Goal: Task Accomplishment & Management: Manage account settings

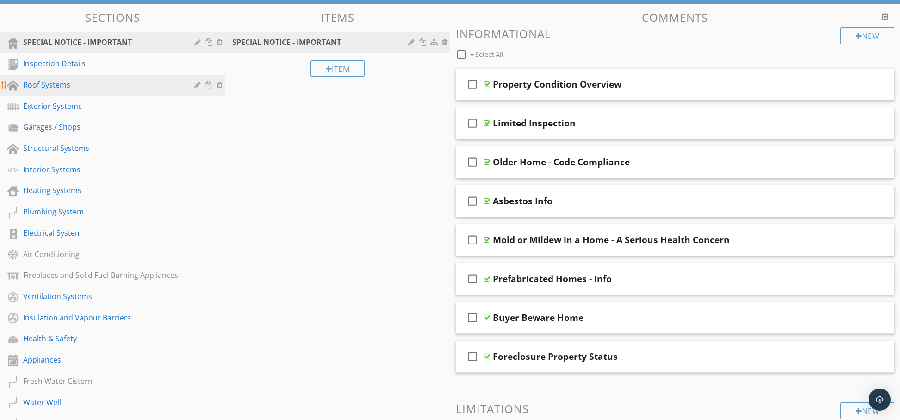
scroll to position [106, 0]
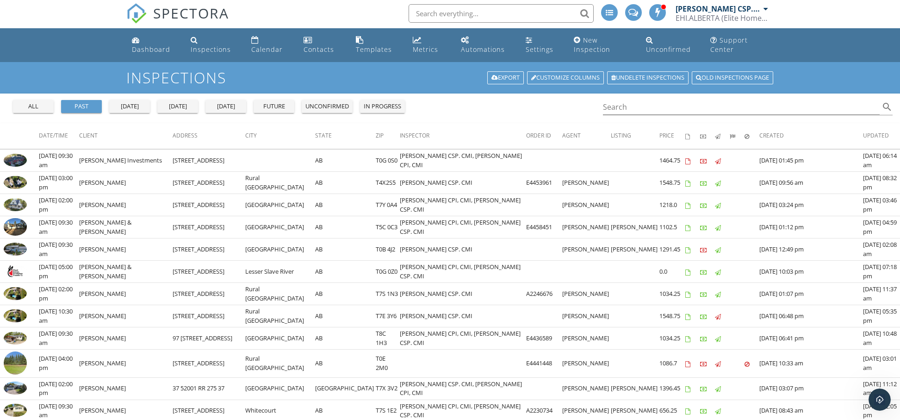
scroll to position [2, 0]
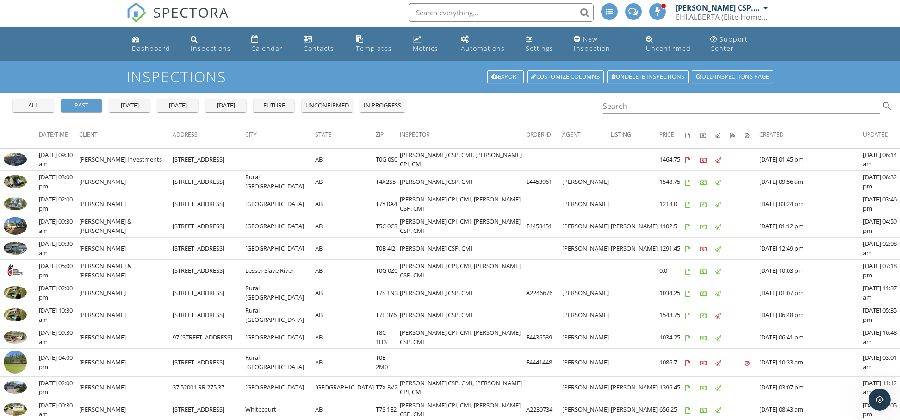
click at [327, 102] on div "unconfirmed" at bounding box center [328, 105] width 44 height 9
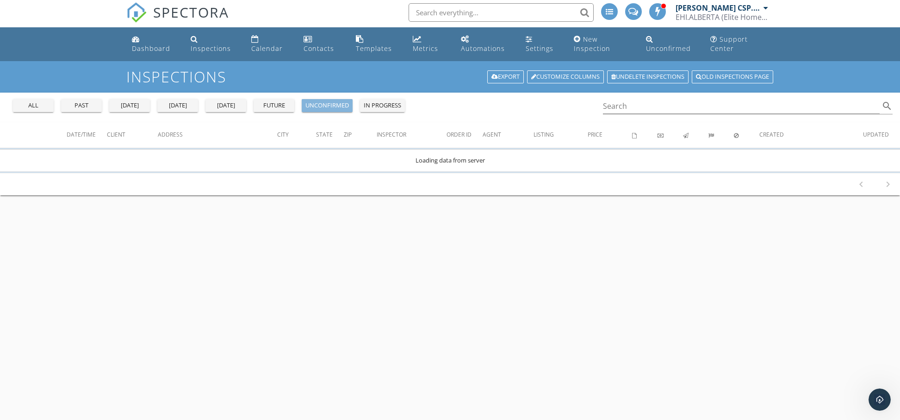
scroll to position [0, 0]
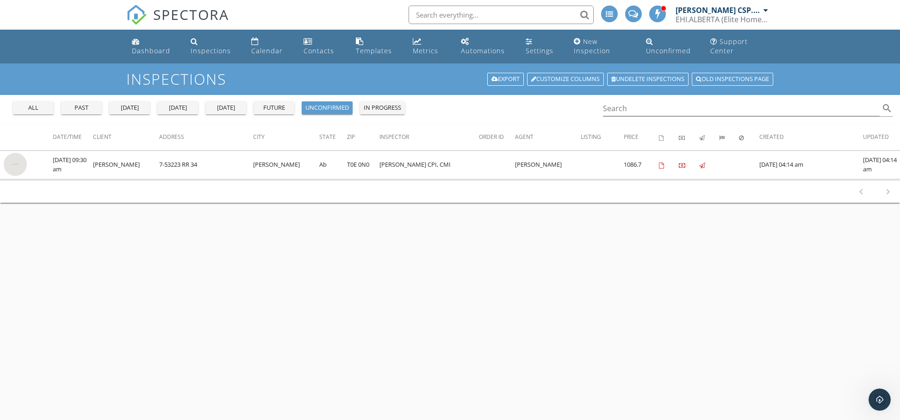
click at [373, 104] on div "in progress" at bounding box center [382, 107] width 37 height 9
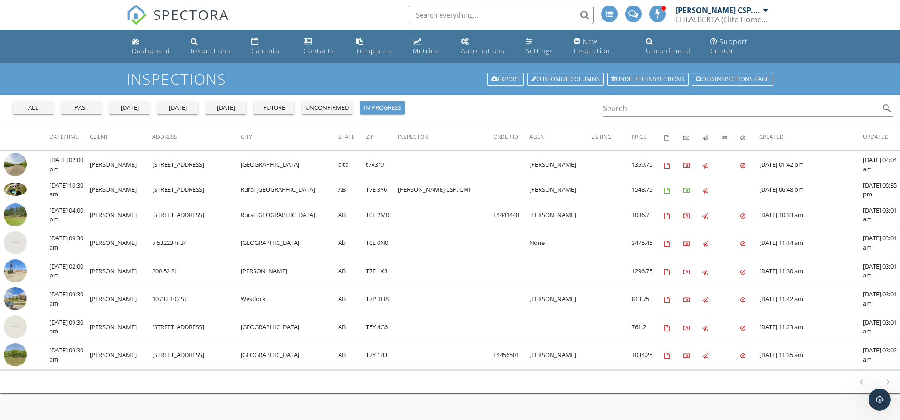
scroll to position [5, 0]
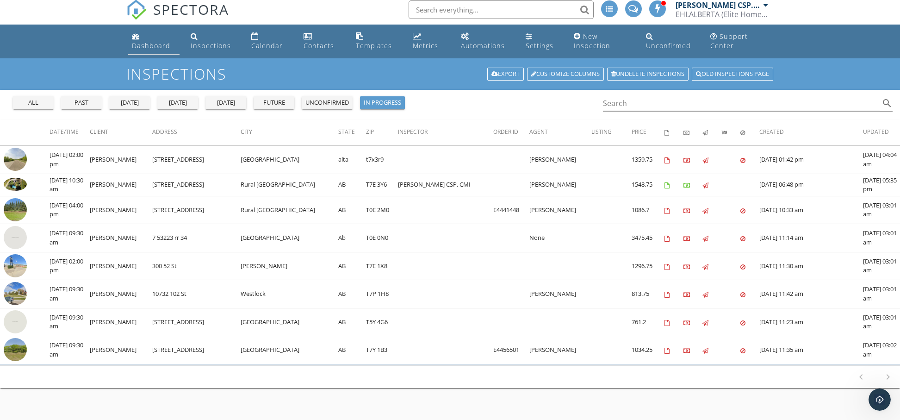
click at [148, 45] on div "Dashboard" at bounding box center [151, 45] width 38 height 9
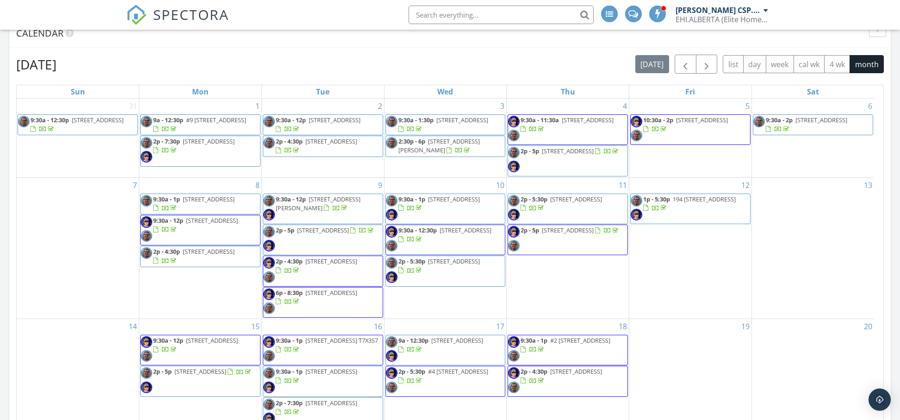
scroll to position [270, 0]
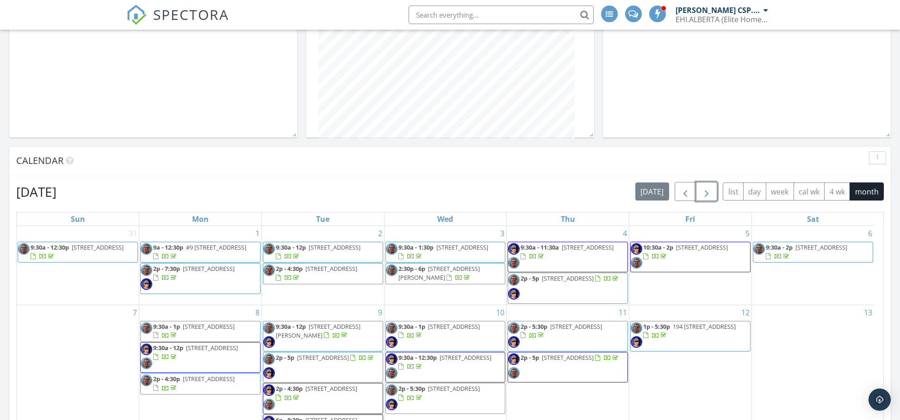
click at [701, 188] on span "button" at bounding box center [706, 191] width 11 height 11
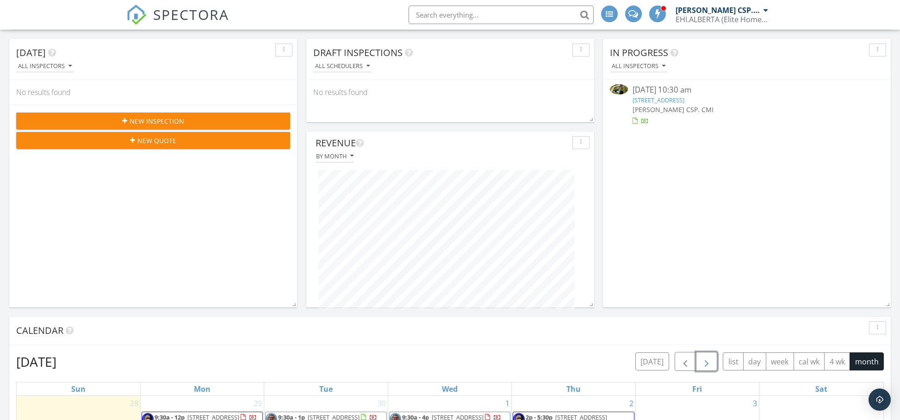
scroll to position [0, 0]
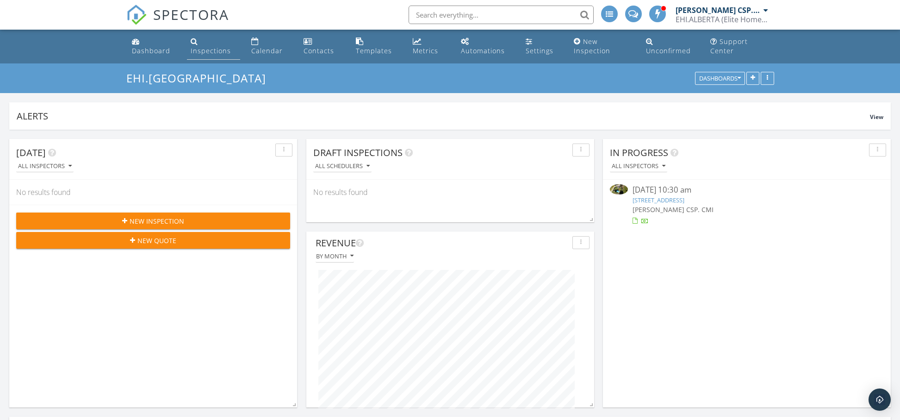
click at [206, 52] on div "Inspections" at bounding box center [211, 50] width 40 height 9
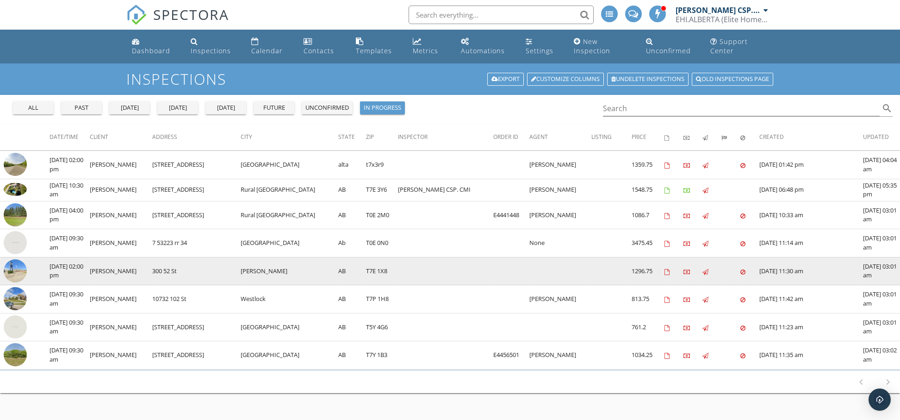
click at [9, 270] on img at bounding box center [15, 270] width 23 height 23
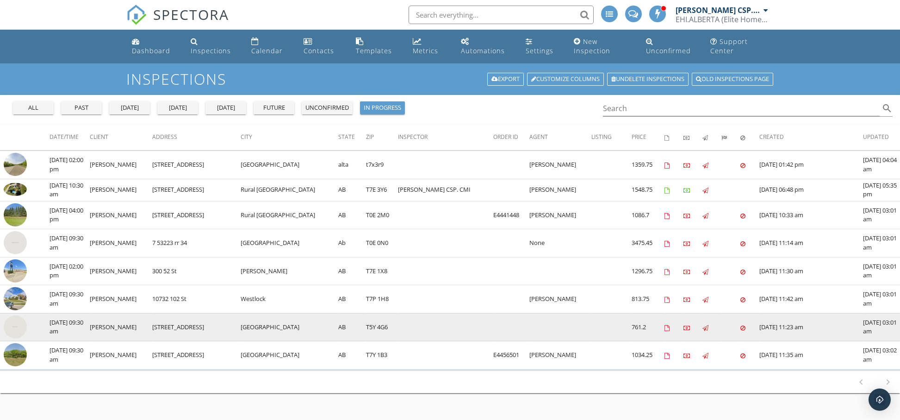
scroll to position [3, 0]
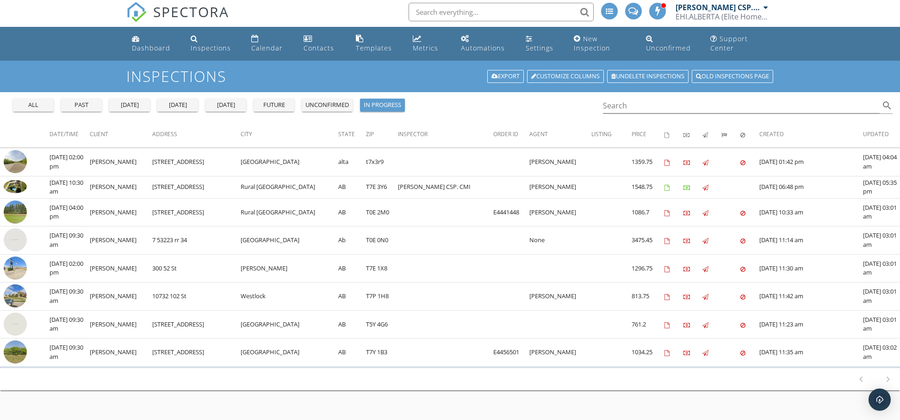
click at [316, 104] on div "unconfirmed" at bounding box center [328, 104] width 44 height 9
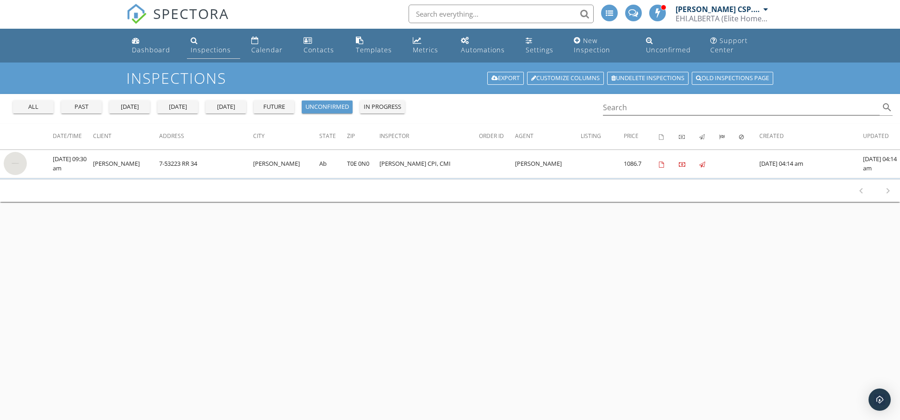
scroll to position [4, 0]
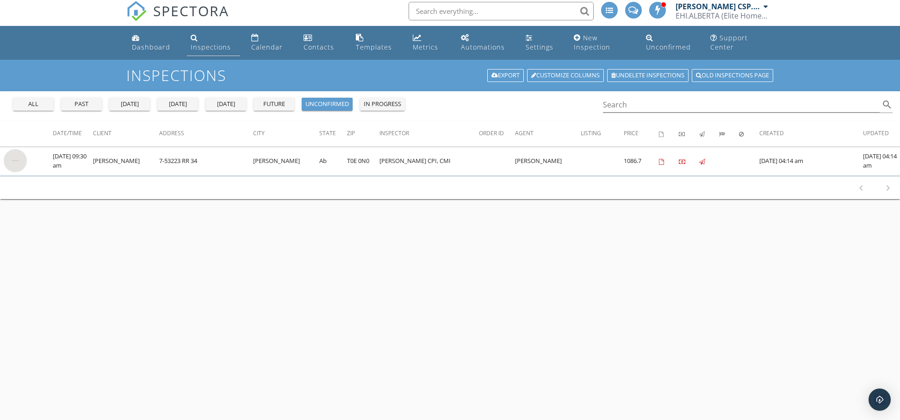
click at [214, 49] on div "Inspections" at bounding box center [211, 47] width 40 height 9
click at [206, 48] on div "Inspections" at bounding box center [211, 47] width 40 height 9
click at [279, 107] on div "future" at bounding box center [273, 104] width 33 height 9
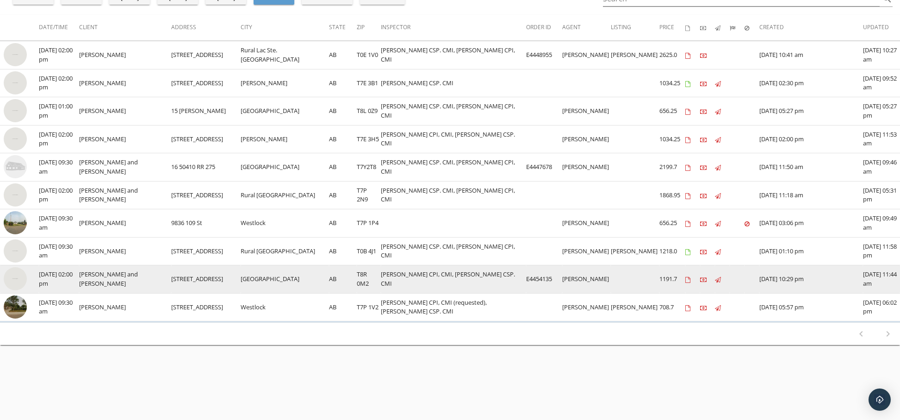
scroll to position [105, 0]
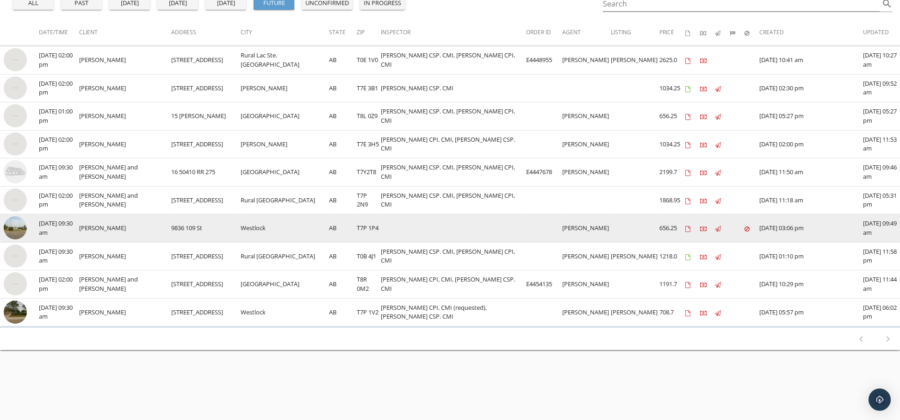
click at [19, 229] on img at bounding box center [15, 227] width 23 height 23
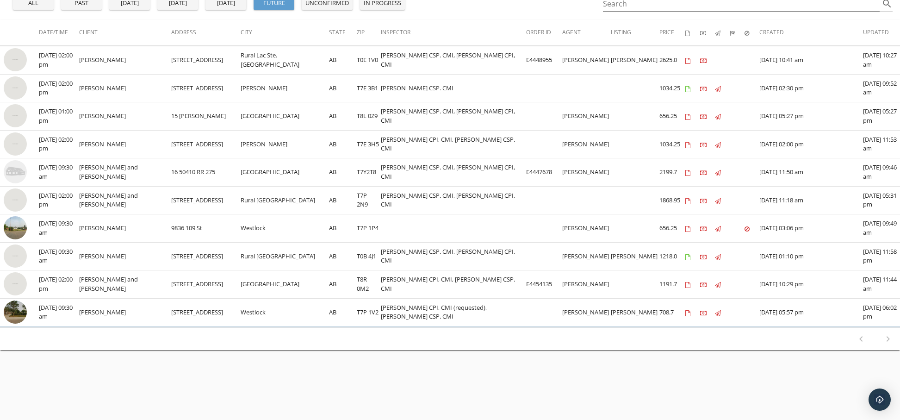
scroll to position [41, 0]
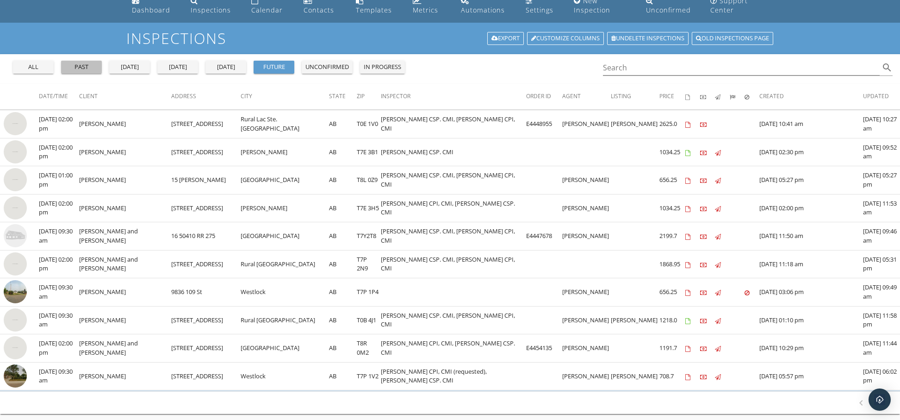
click at [82, 67] on div "past" at bounding box center [81, 66] width 33 height 9
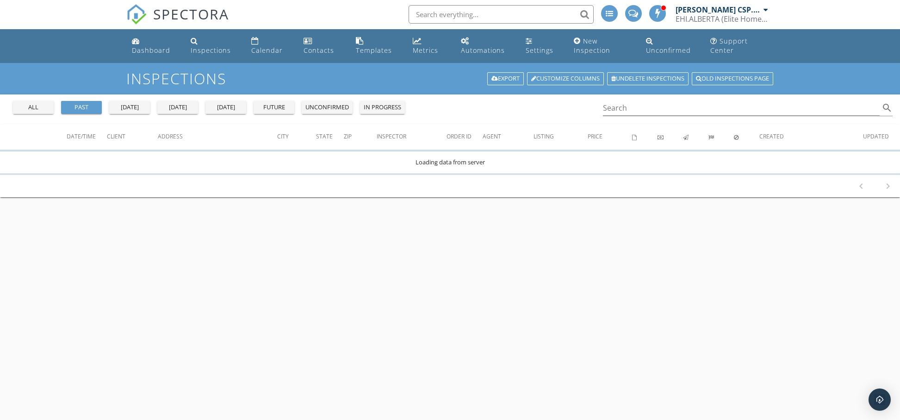
scroll to position [0, 0]
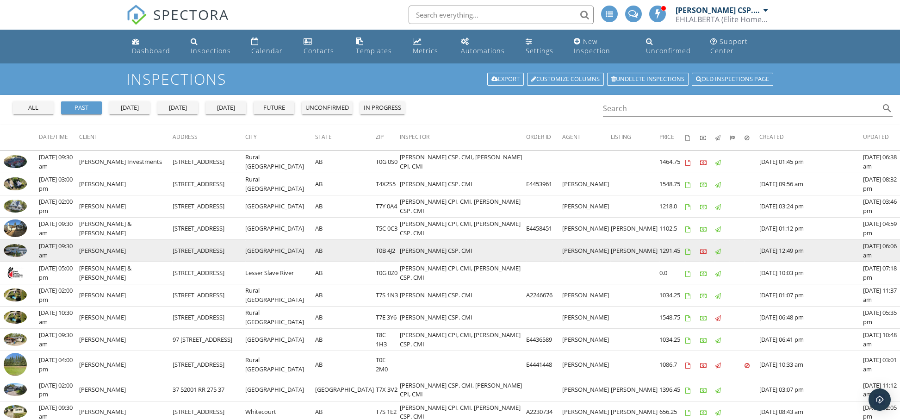
click at [18, 251] on img at bounding box center [15, 250] width 23 height 13
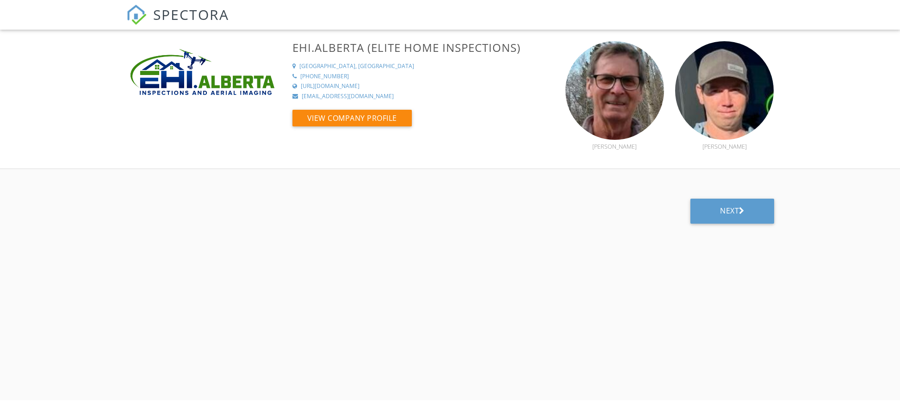
select select "8"
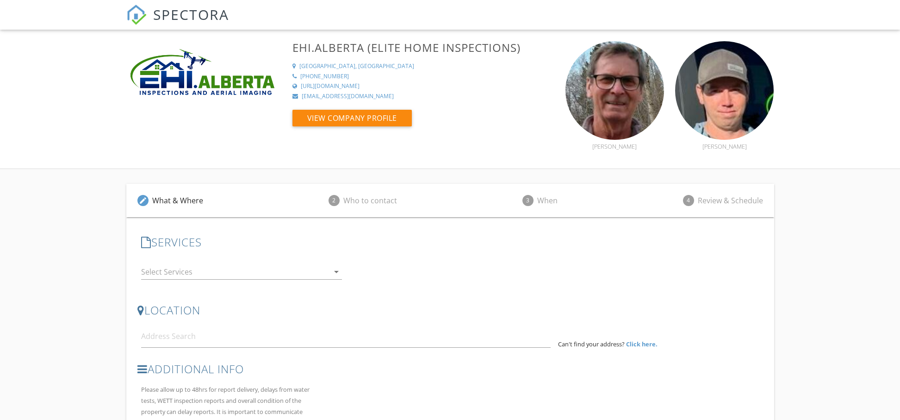
scroll to position [86, 0]
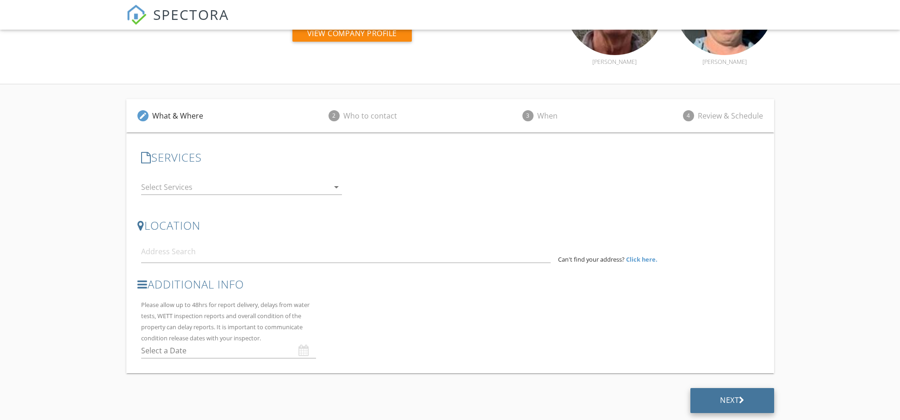
click at [734, 403] on div "Next" at bounding box center [732, 399] width 25 height 9
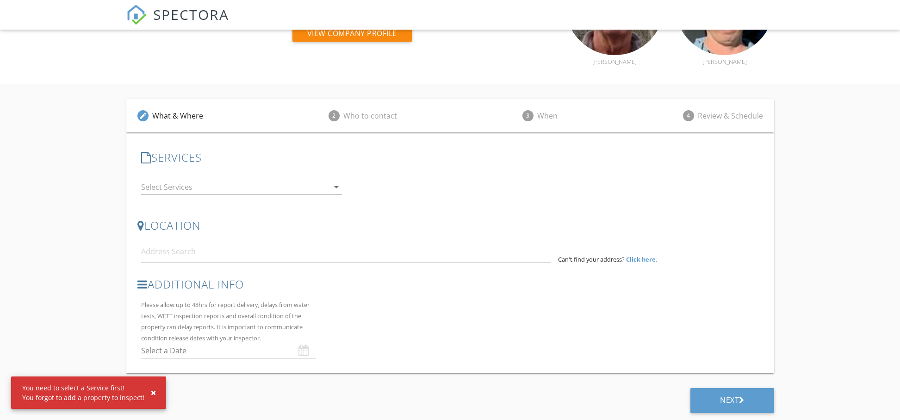
click at [84, 394] on div "You need to select a Service first! You forgot to add a property to inspect!" at bounding box center [83, 392] width 122 height 19
drag, startPoint x: 147, startPoint y: 395, endPoint x: 216, endPoint y: 386, distance: 69.7
click at [151, 395] on div "button" at bounding box center [153, 392] width 5 height 6
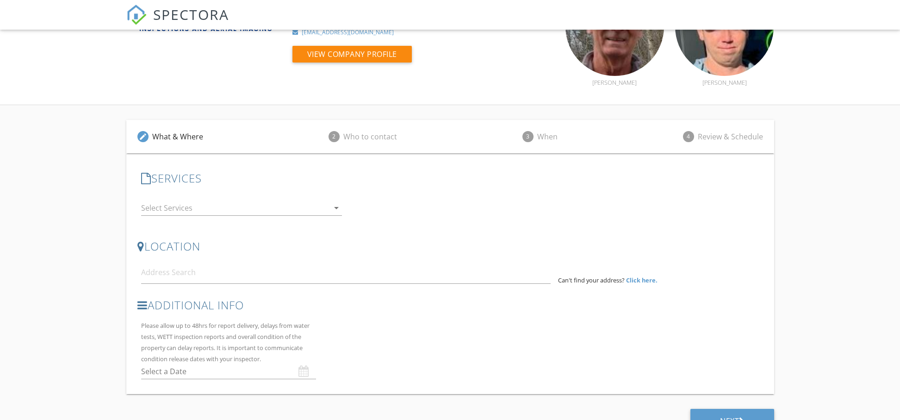
scroll to position [70, 0]
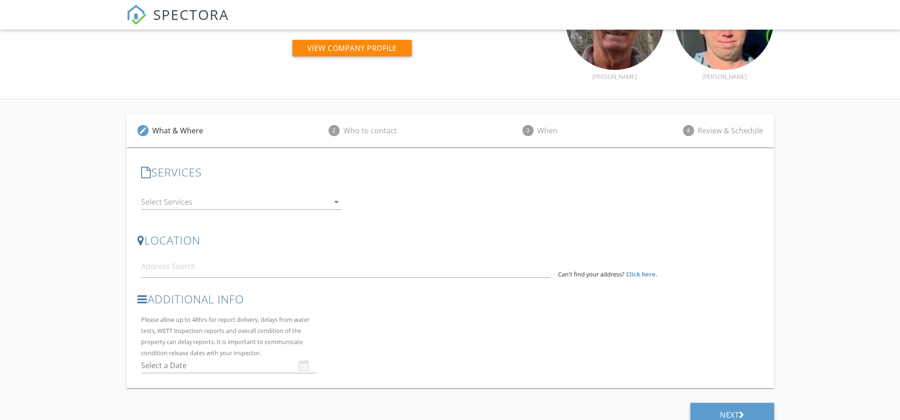
click at [336, 203] on icon "arrow_drop_down" at bounding box center [336, 201] width 11 height 11
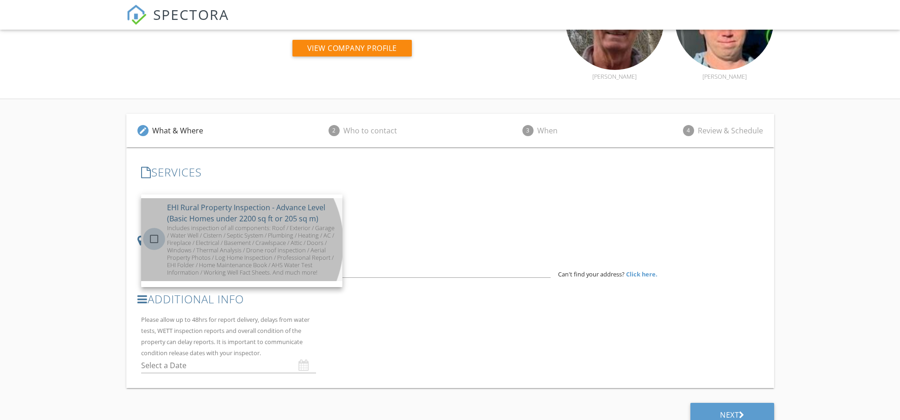
drag, startPoint x: 150, startPoint y: 243, endPoint x: 208, endPoint y: 255, distance: 59.5
click at [150, 243] on div at bounding box center [154, 239] width 16 height 16
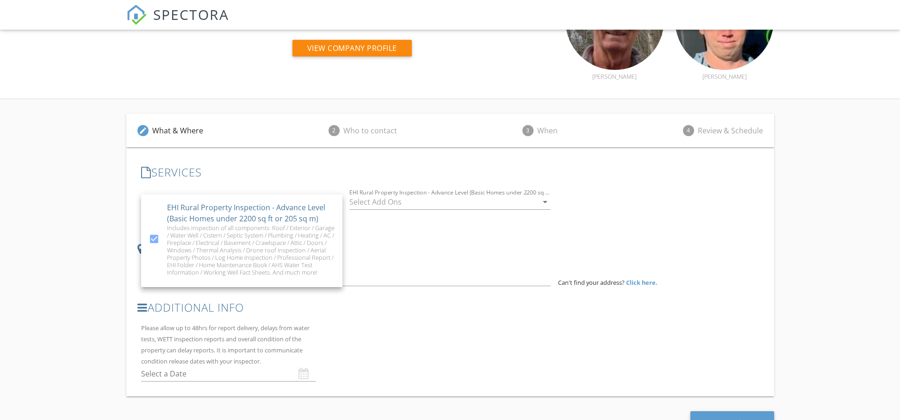
scroll to position [94, 0]
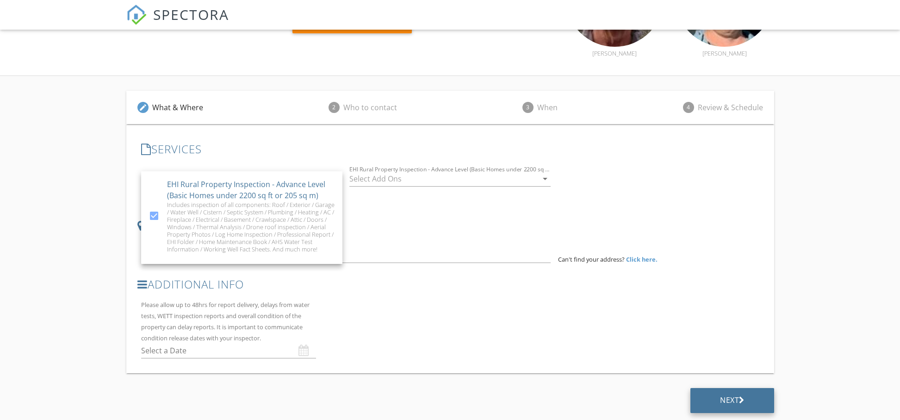
click at [722, 397] on div "Next" at bounding box center [732, 399] width 25 height 9
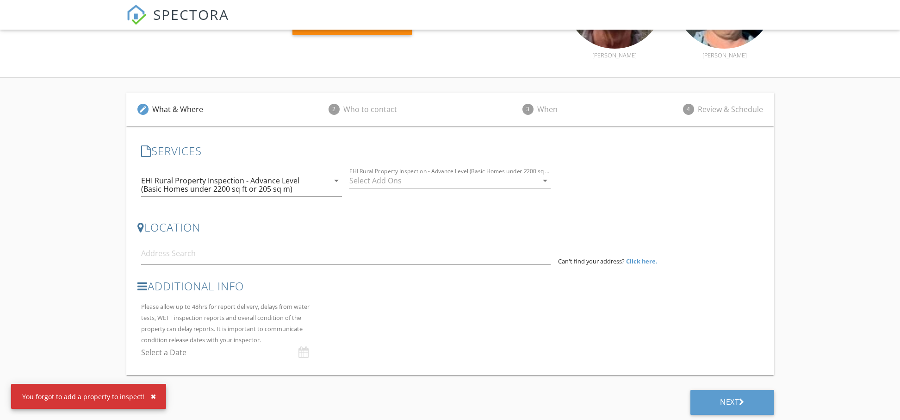
click at [396, 323] on div "Additional Info Please allow up to 48hrs for report delivery, delays from water…" at bounding box center [319, 320] width 365 height 81
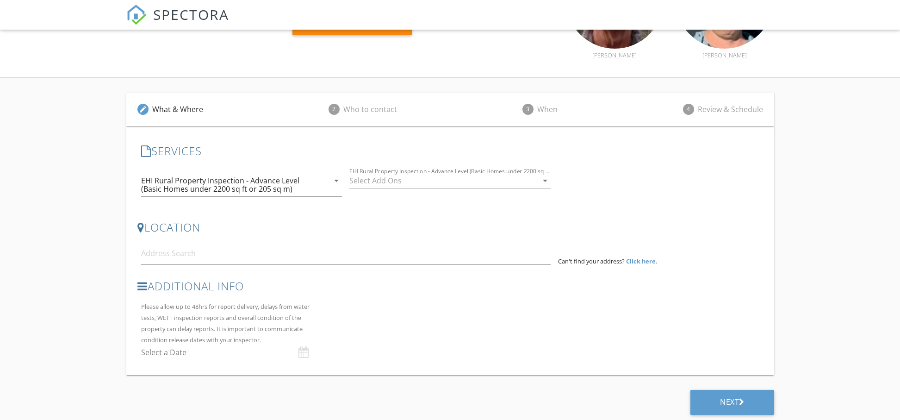
scroll to position [0, 0]
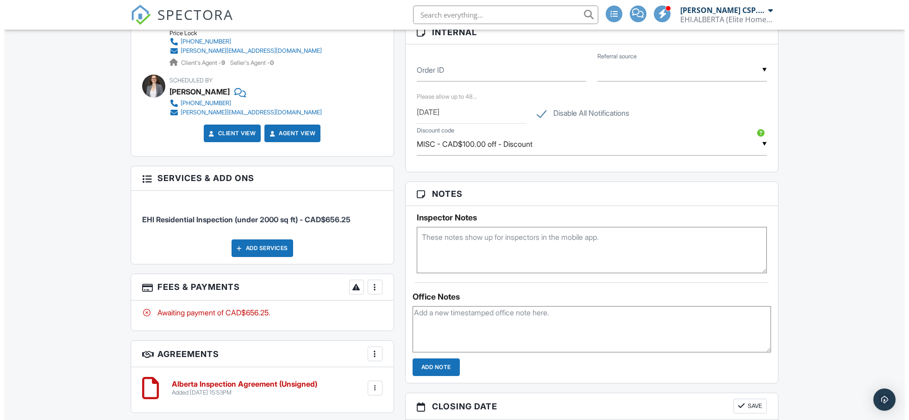
scroll to position [381, 0]
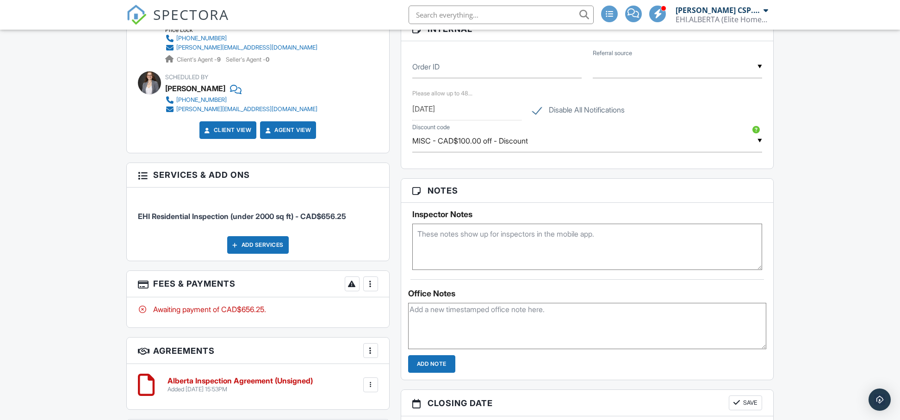
click at [371, 286] on div at bounding box center [370, 283] width 9 height 9
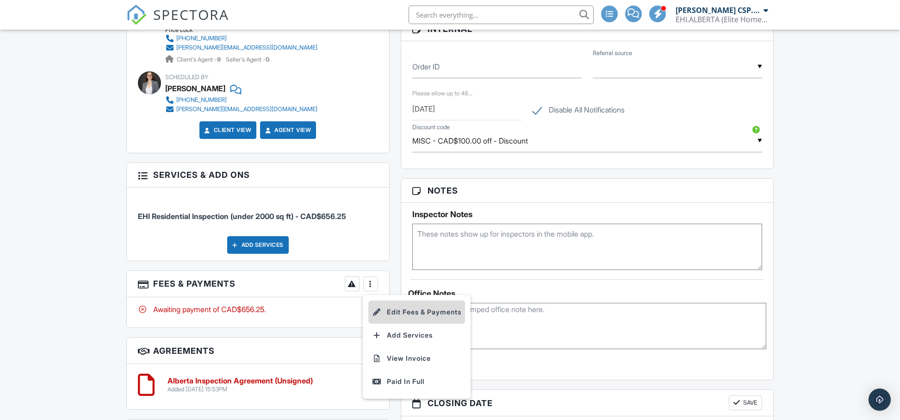
click at [404, 311] on li "Edit Fees & Payments" at bounding box center [416, 311] width 97 height 23
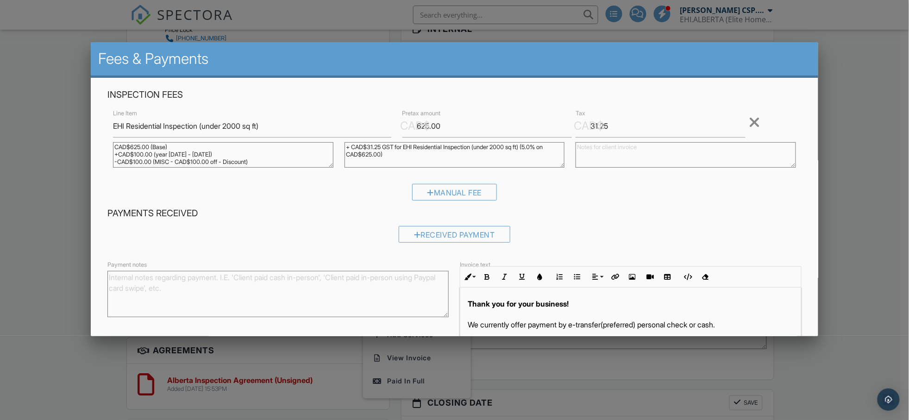
click at [606, 222] on div "Payments Received Received Payment" at bounding box center [454, 228] width 705 height 42
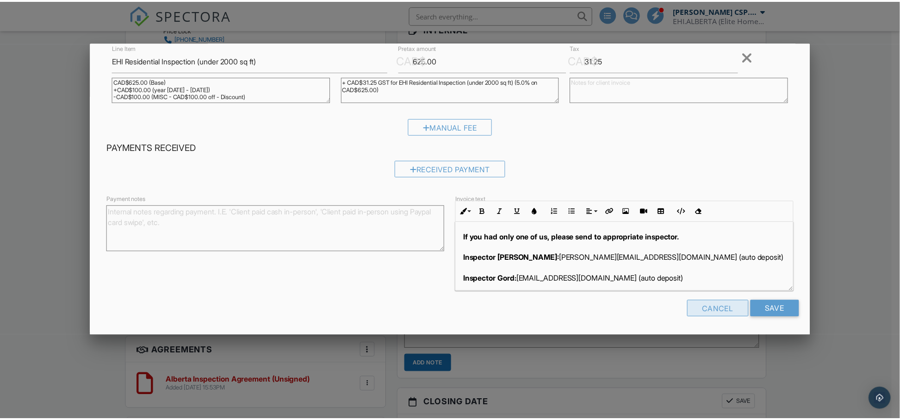
scroll to position [109, 0]
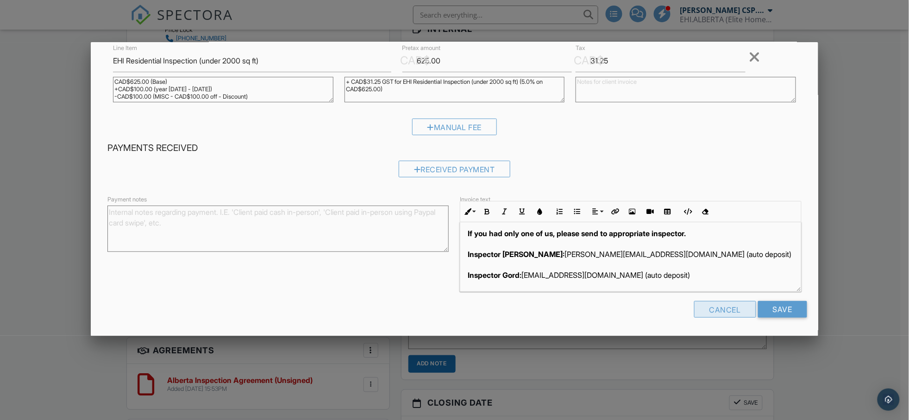
click at [720, 311] on div "Cancel" at bounding box center [725, 309] width 62 height 17
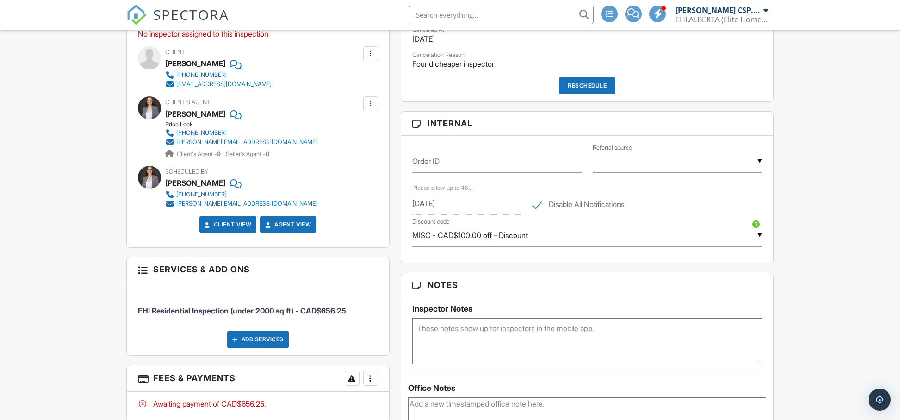
scroll to position [23, 0]
click at [500, 233] on input "MISC - CAD$100.00 off - Discount" at bounding box center [587, 235] width 350 height 23
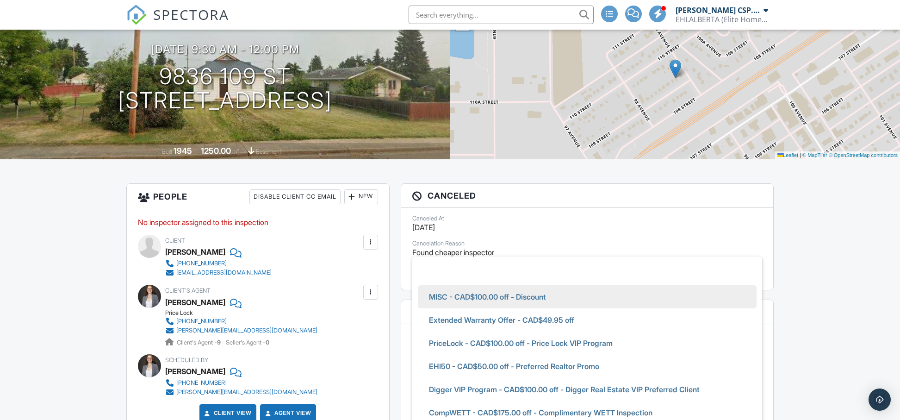
scroll to position [0, 0]
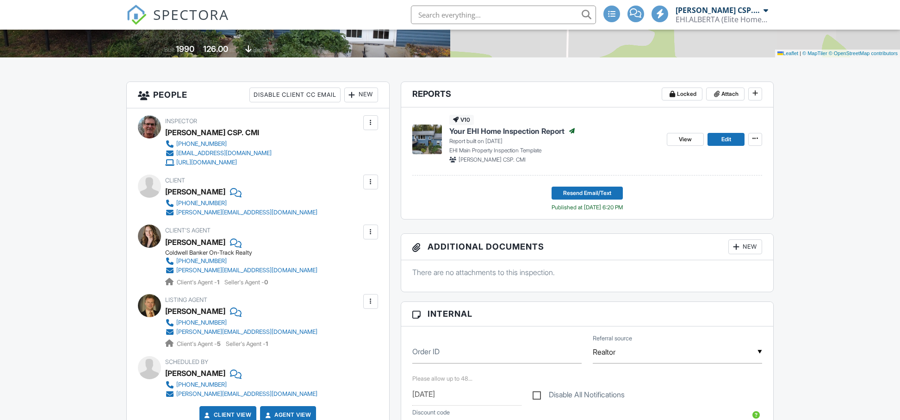
scroll to position [200, 0]
click at [262, 267] on link "marilou@my-localrealtor.ca" at bounding box center [241, 269] width 152 height 9
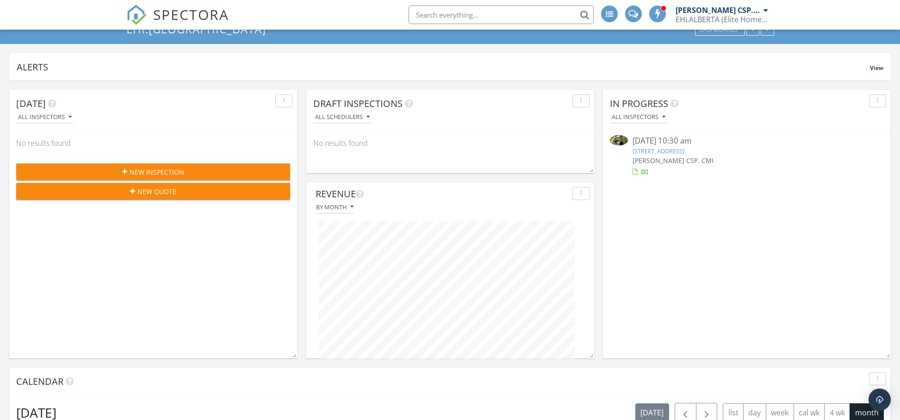
scroll to position [51, 0]
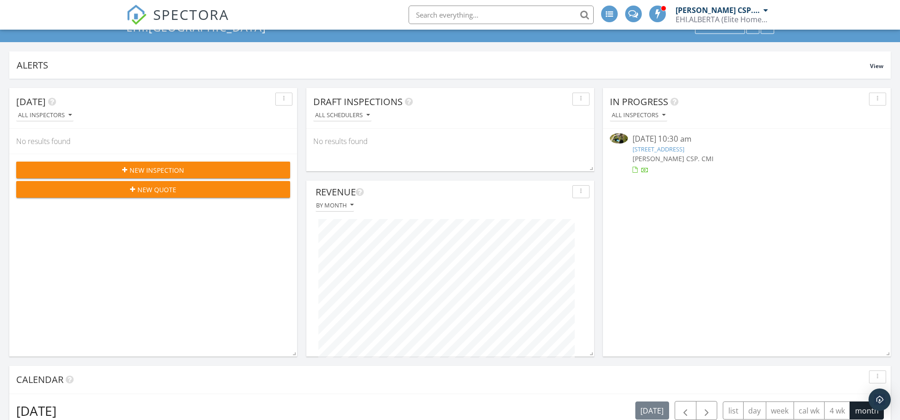
click at [670, 145] on link "[STREET_ADDRESS]" at bounding box center [659, 149] width 52 height 8
click at [668, 146] on link "[STREET_ADDRESS]" at bounding box center [659, 149] width 52 height 8
